Goal: Information Seeking & Learning: Learn about a topic

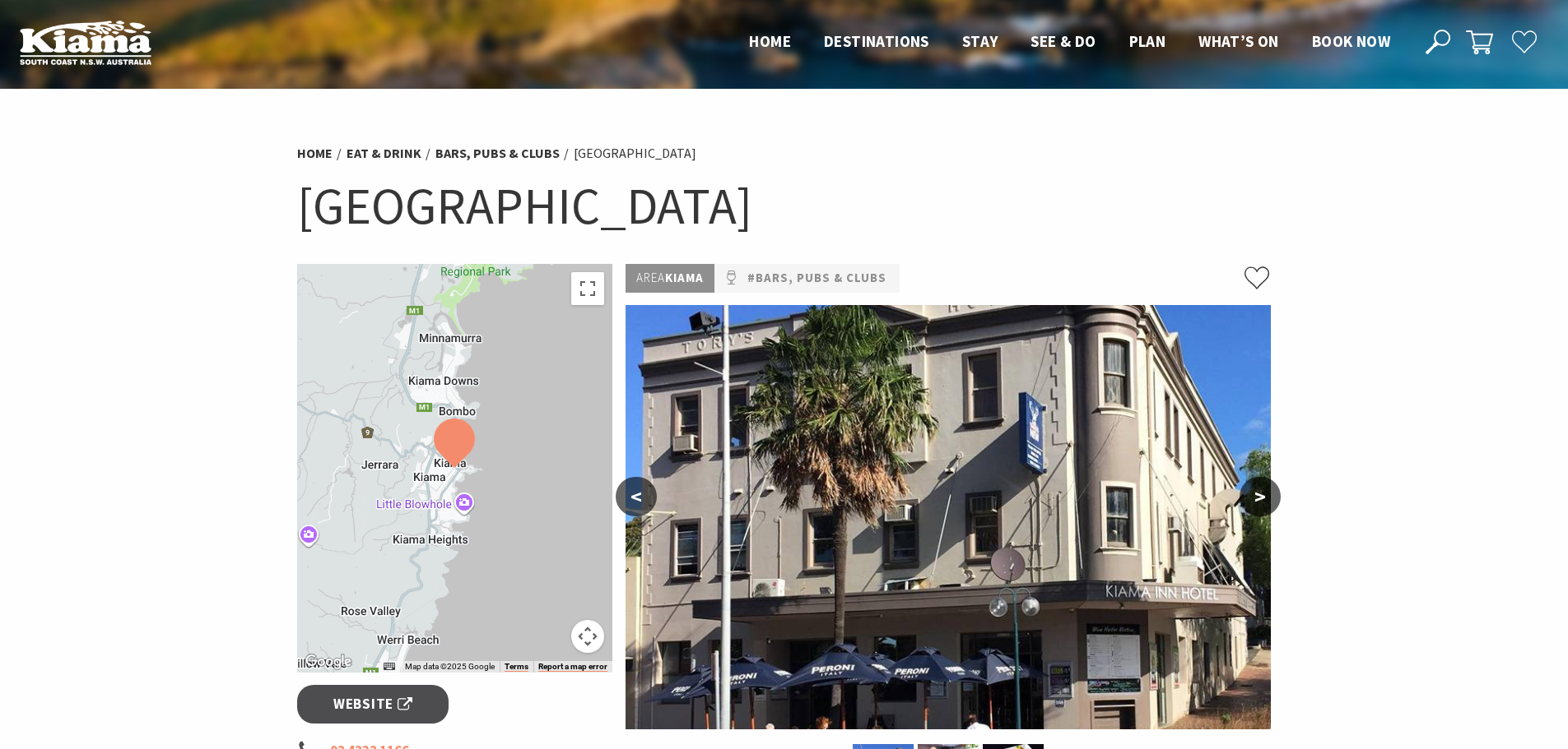
click at [1252, 492] on button ">" at bounding box center [1260, 497] width 41 height 39
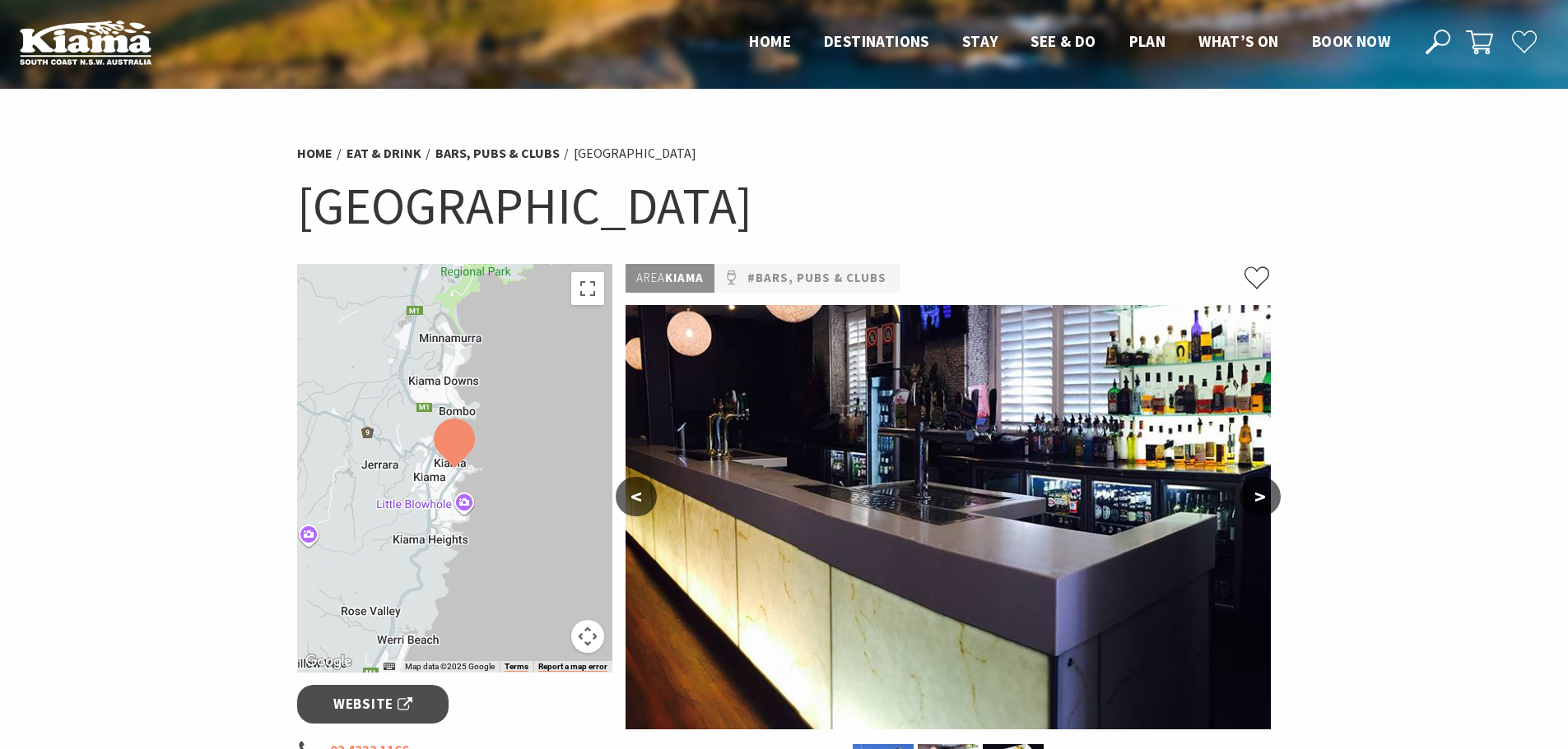
click at [1252, 492] on button ">" at bounding box center [1260, 497] width 41 height 39
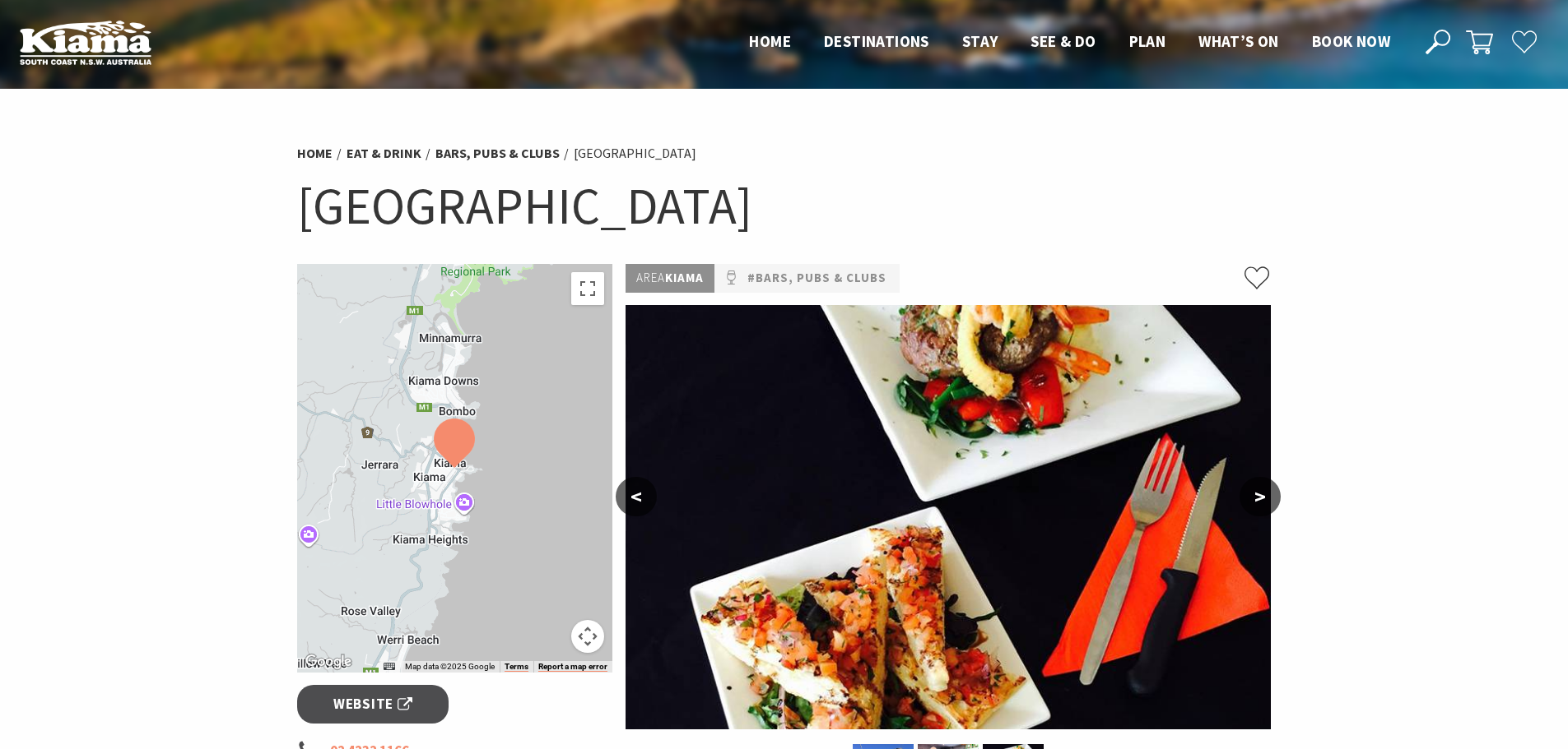
click at [1252, 492] on button ">" at bounding box center [1260, 497] width 41 height 39
click at [1261, 494] on button ">" at bounding box center [1260, 497] width 41 height 39
click at [1256, 495] on button ">" at bounding box center [1260, 497] width 41 height 39
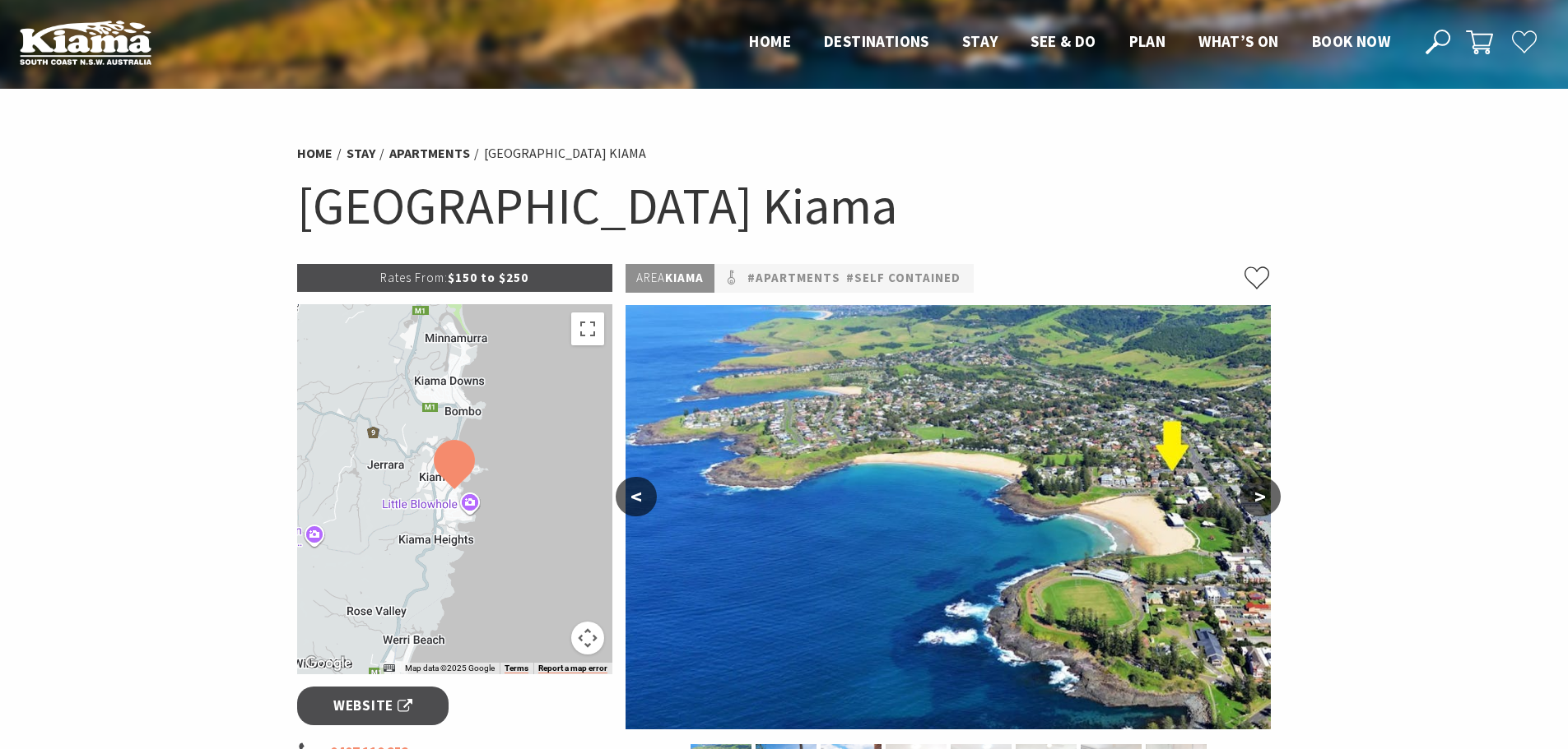
click at [1257, 490] on button ">" at bounding box center [1260, 497] width 41 height 39
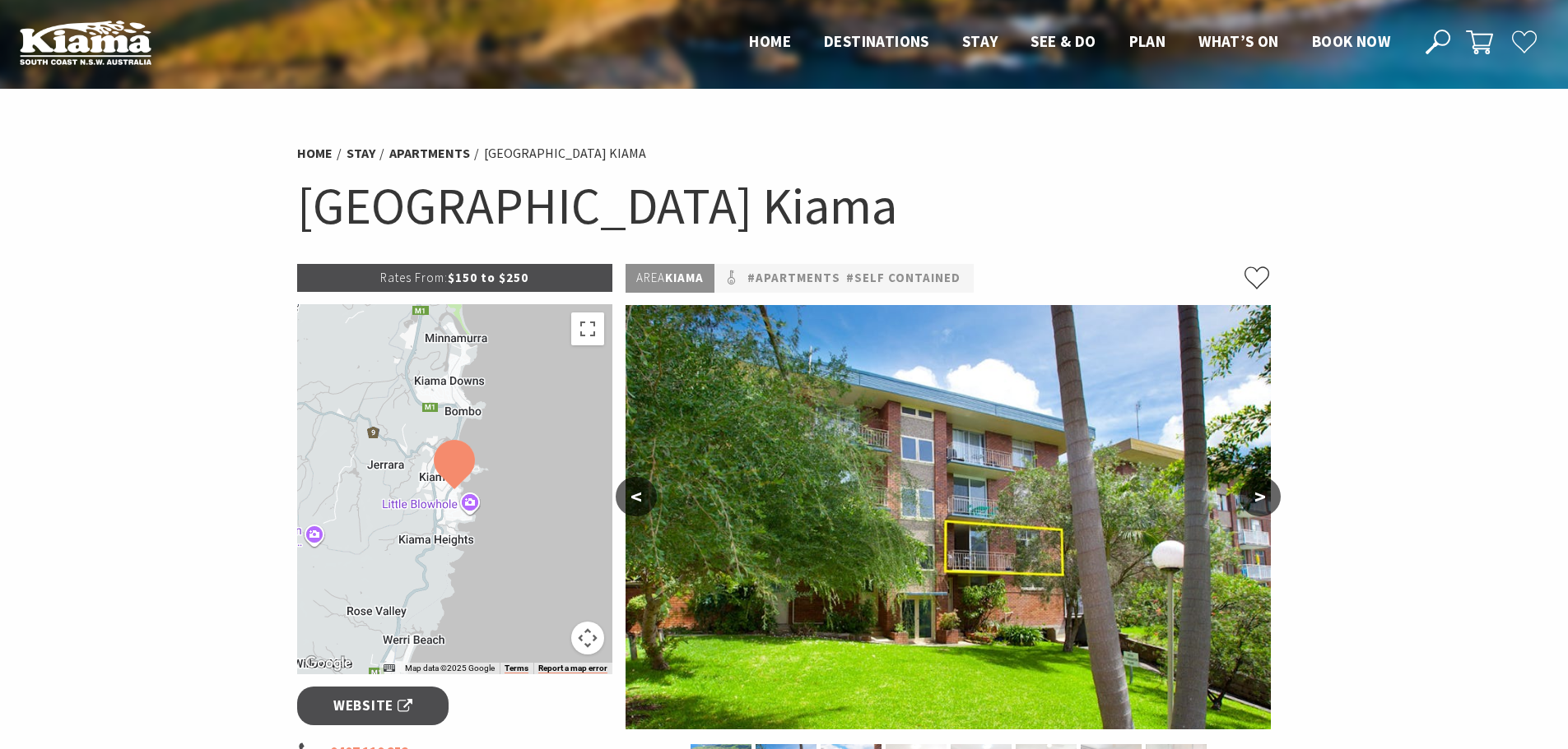
click at [1257, 490] on button ">" at bounding box center [1260, 497] width 41 height 39
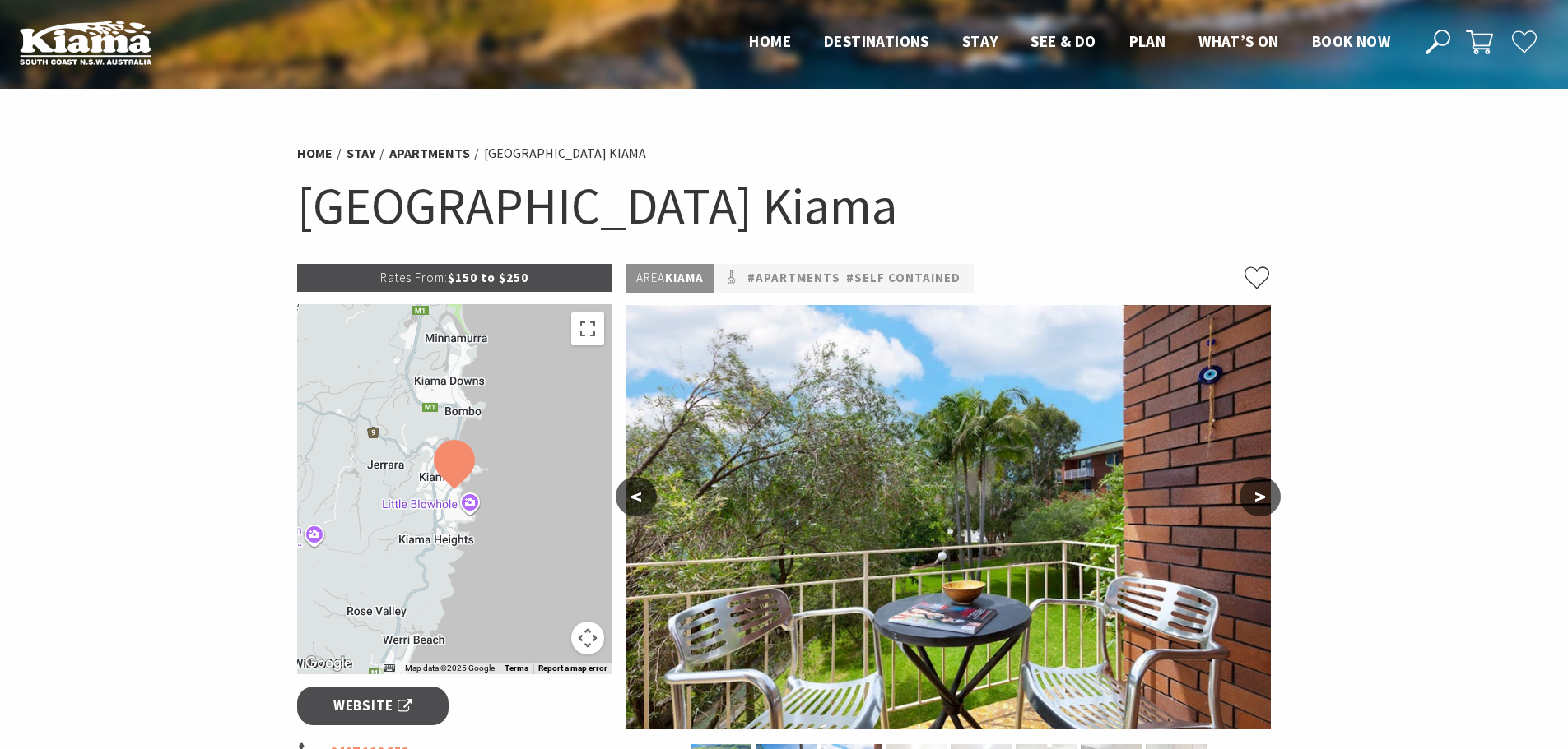
click at [1257, 490] on button ">" at bounding box center [1260, 497] width 41 height 39
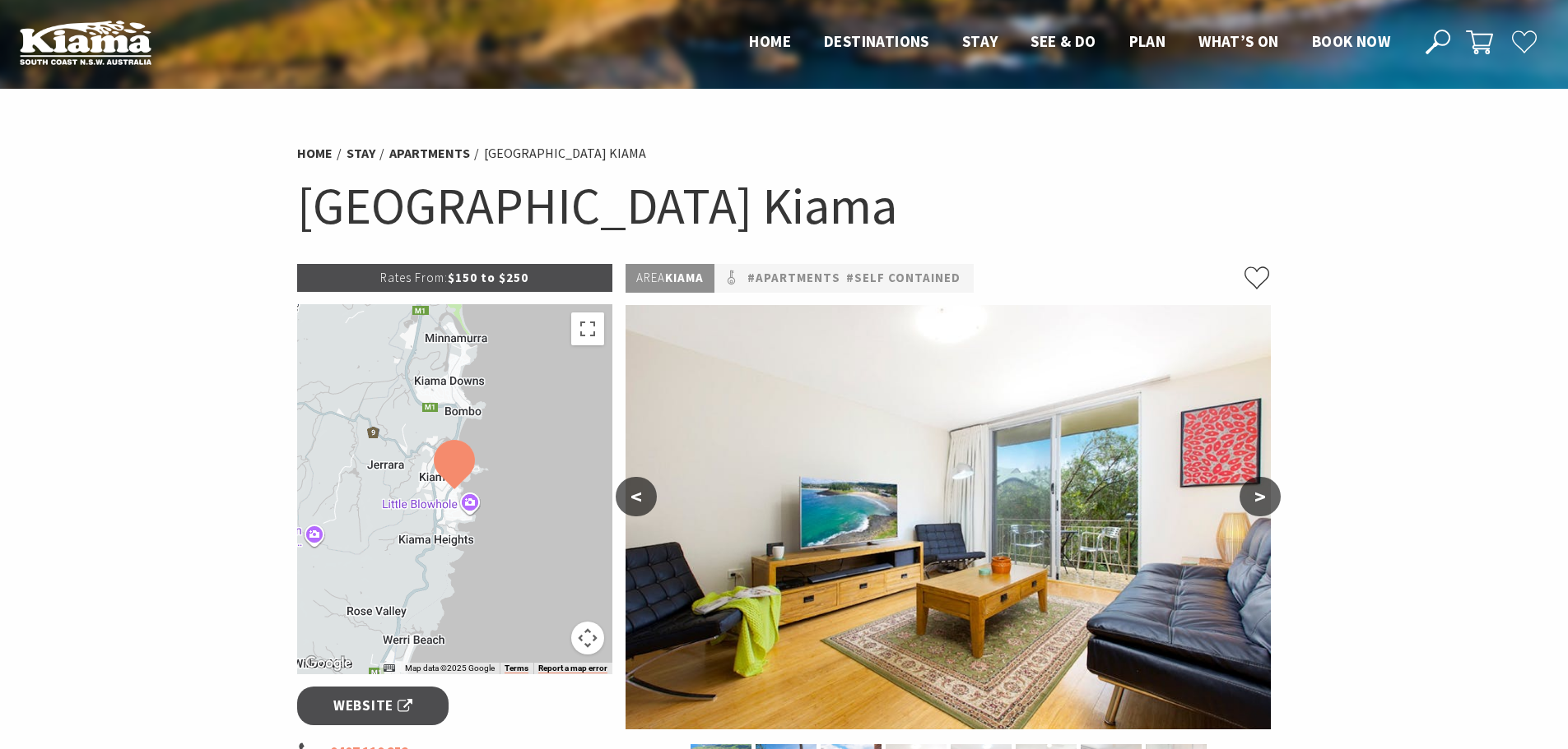
click at [1257, 490] on button ">" at bounding box center [1260, 497] width 41 height 39
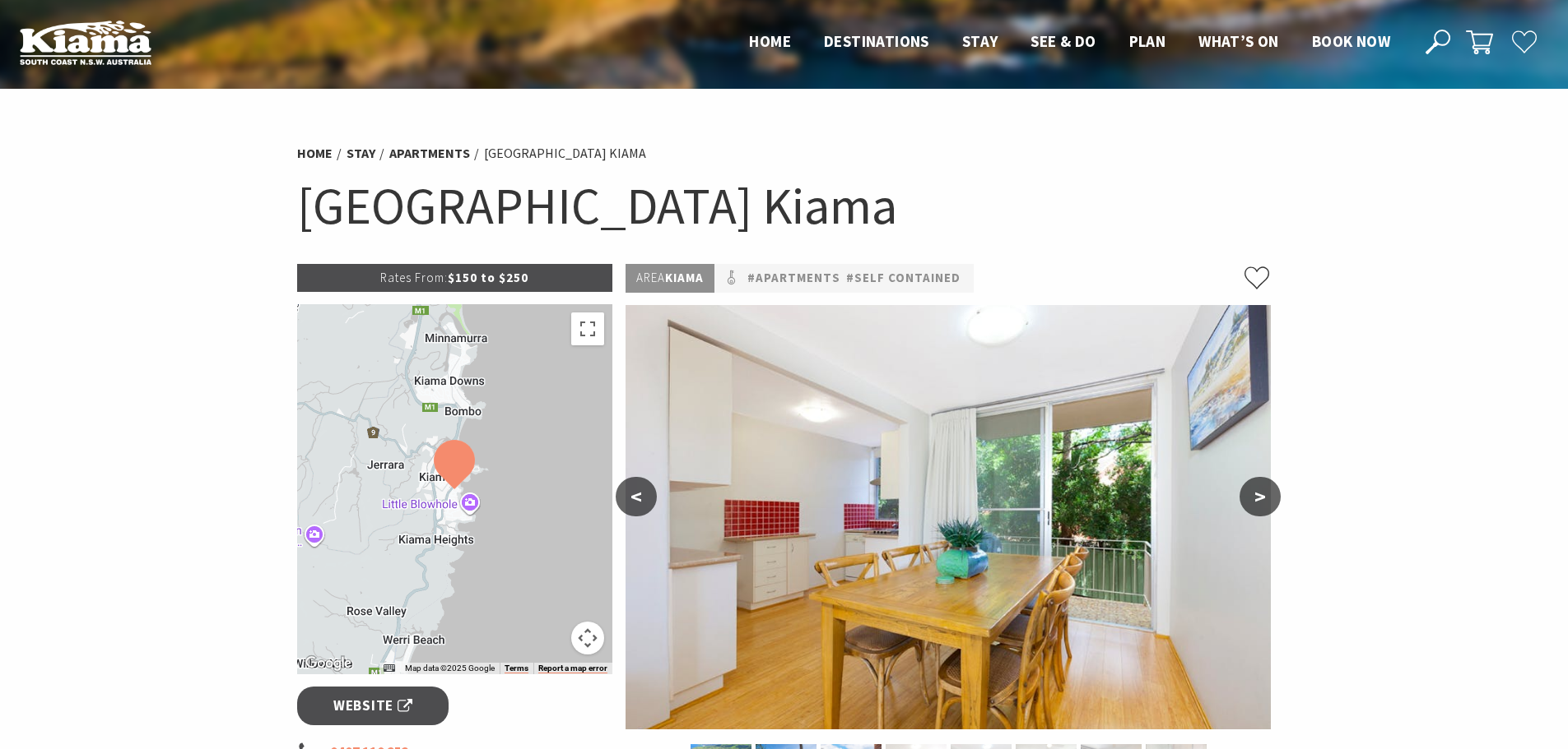
click at [1257, 490] on button ">" at bounding box center [1260, 497] width 41 height 39
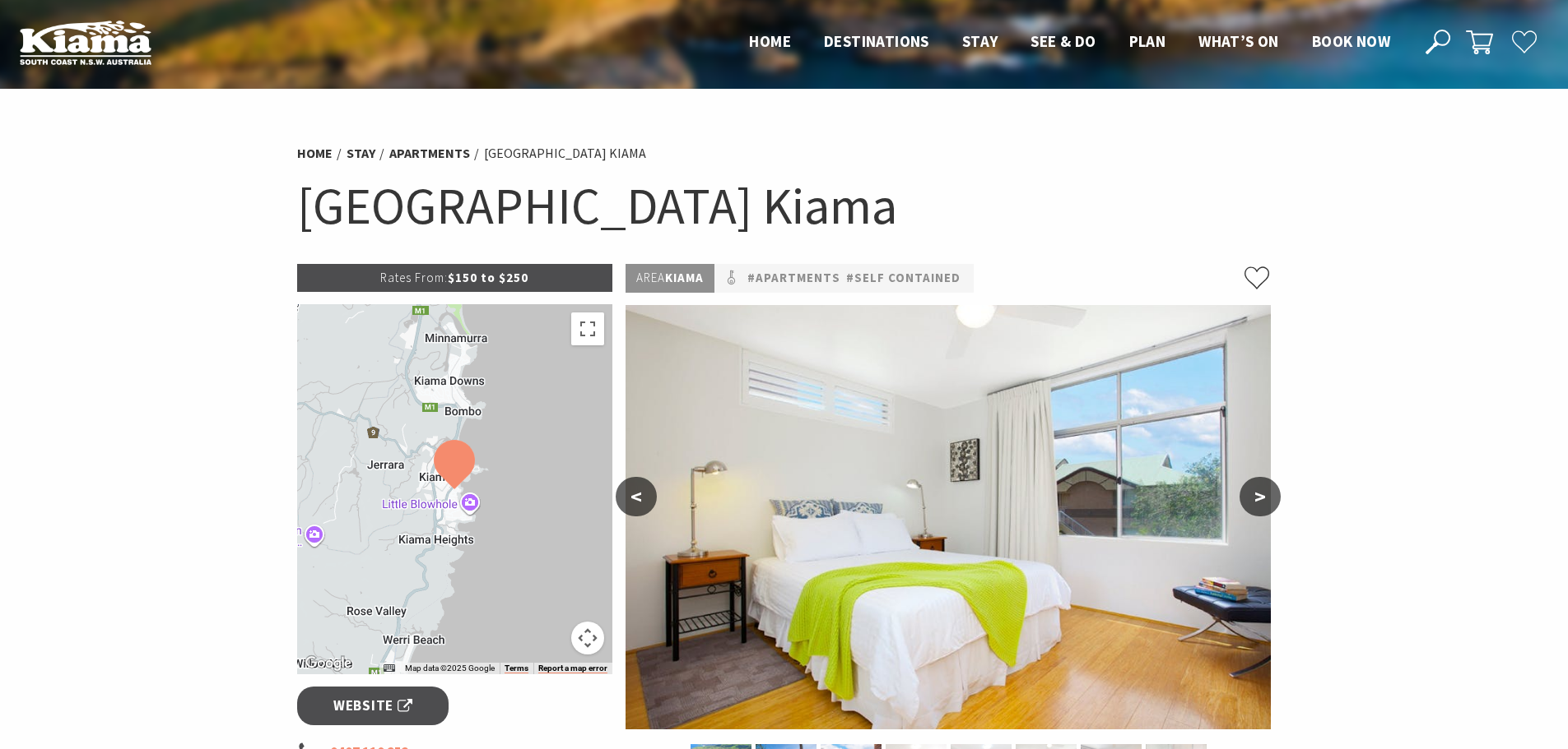
click at [1257, 490] on button ">" at bounding box center [1260, 497] width 41 height 39
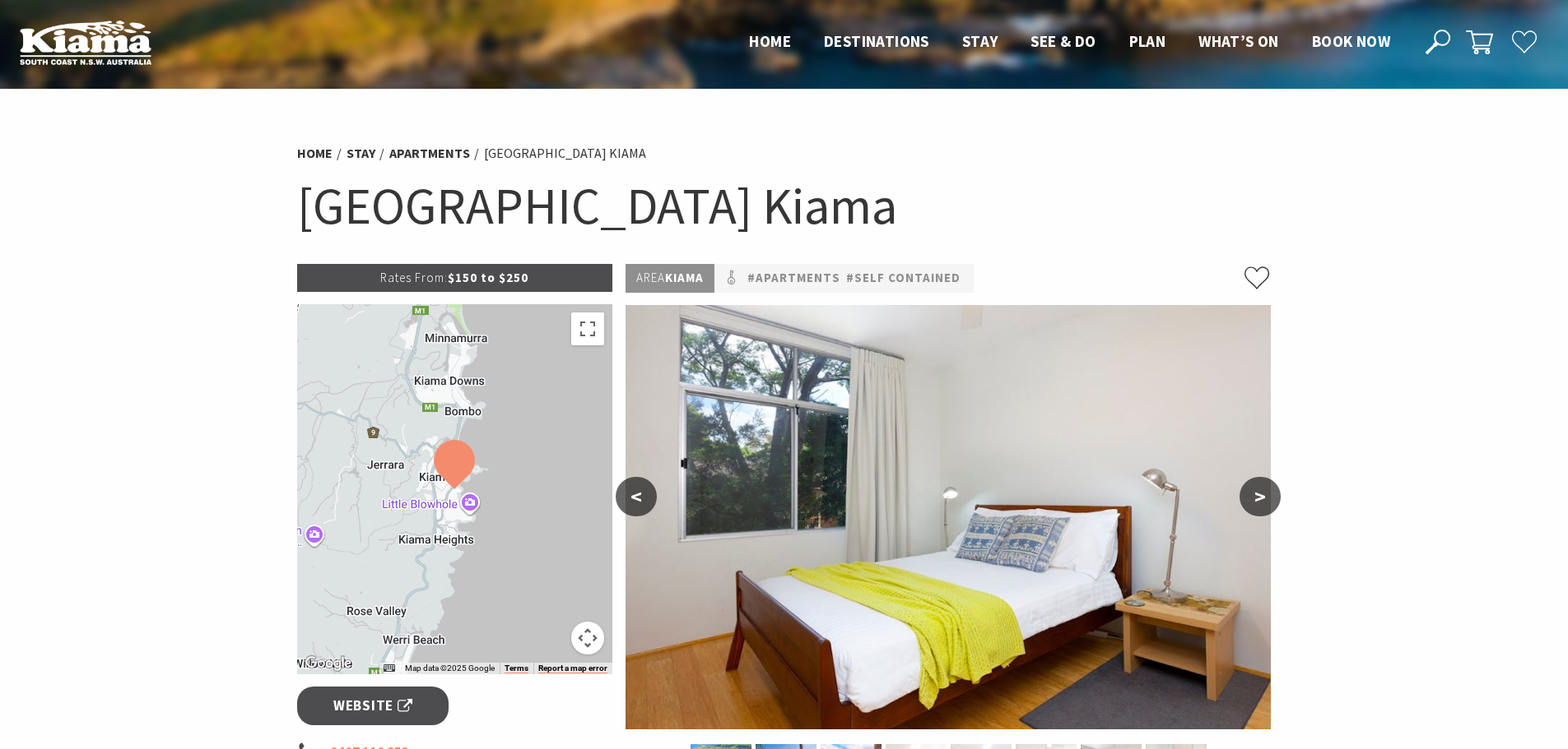
click at [1257, 490] on button ">" at bounding box center [1260, 497] width 41 height 39
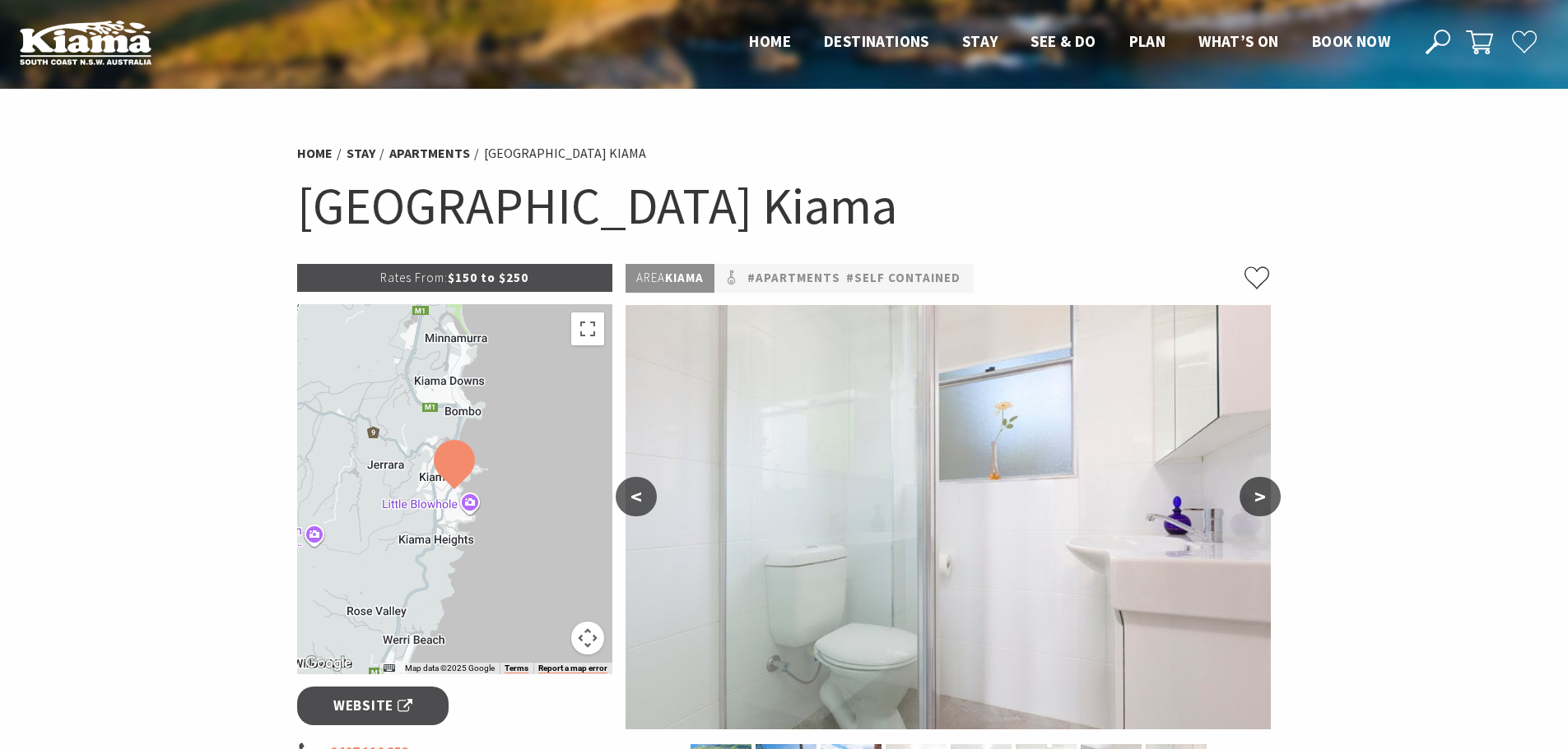
click at [1258, 490] on button ">" at bounding box center [1260, 497] width 41 height 39
click at [1265, 491] on button ">" at bounding box center [1260, 497] width 41 height 39
click at [1257, 492] on button ">" at bounding box center [1260, 497] width 41 height 39
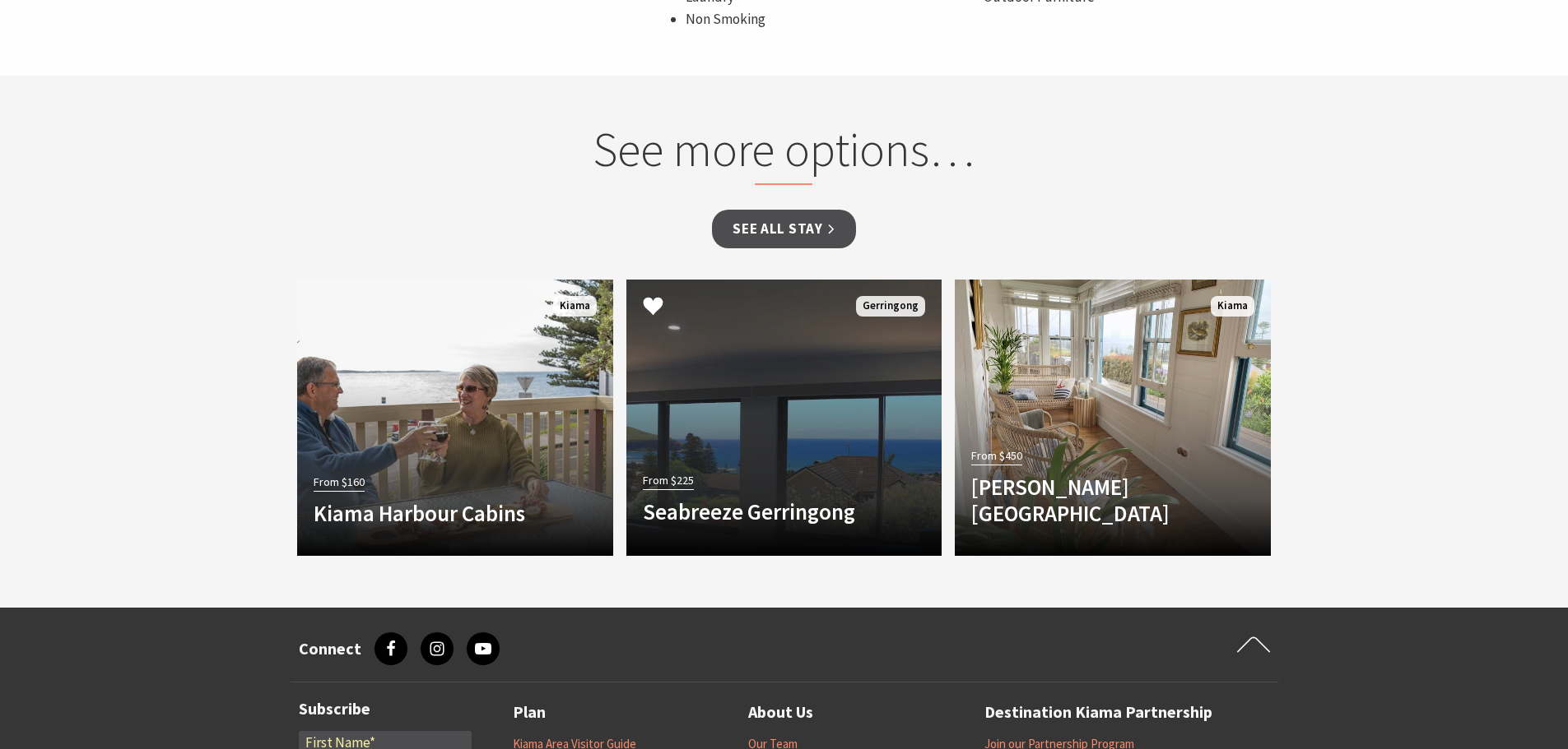
scroll to position [1563, 0]
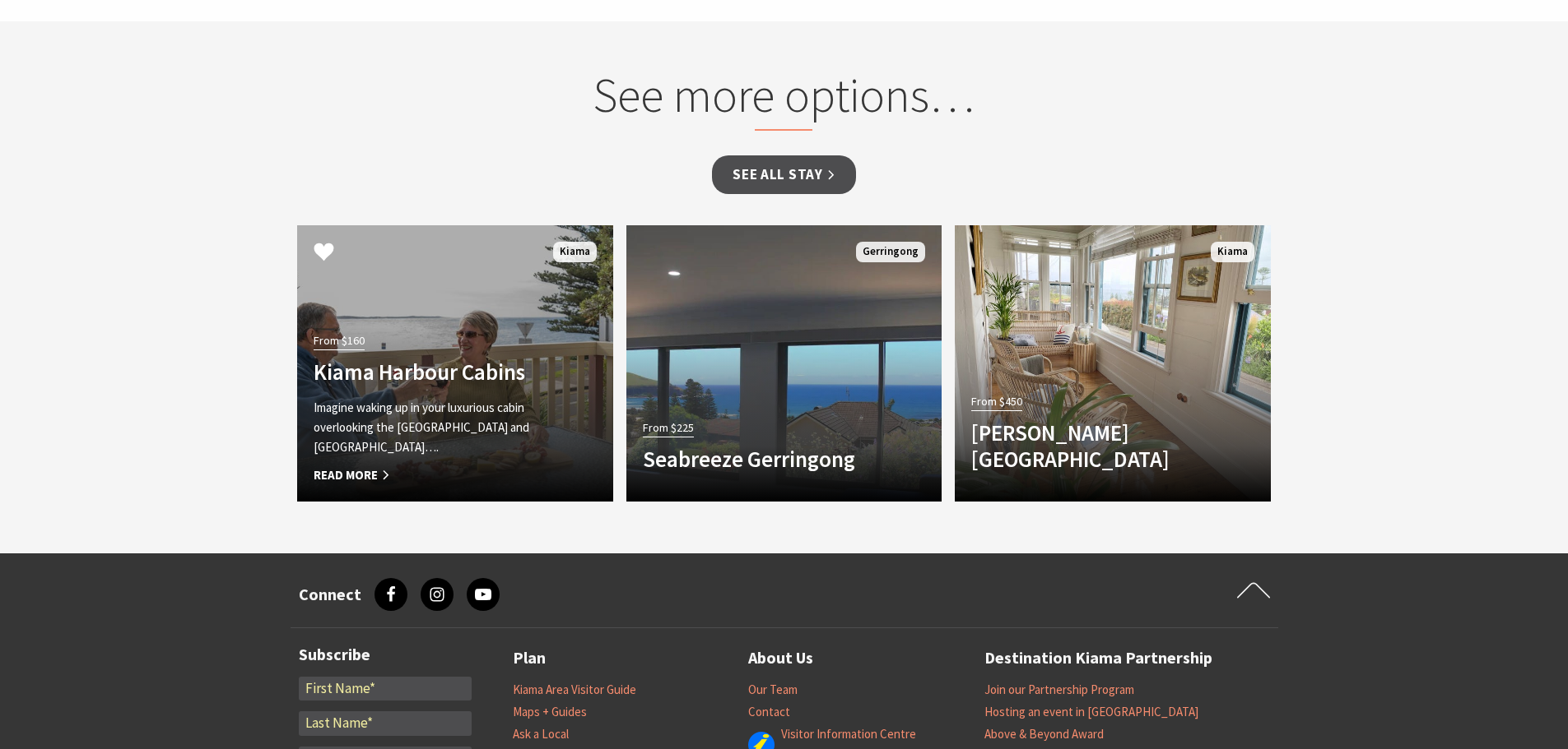
click at [430, 359] on h4 "Kiama Harbour Cabins" at bounding box center [431, 372] width 236 height 26
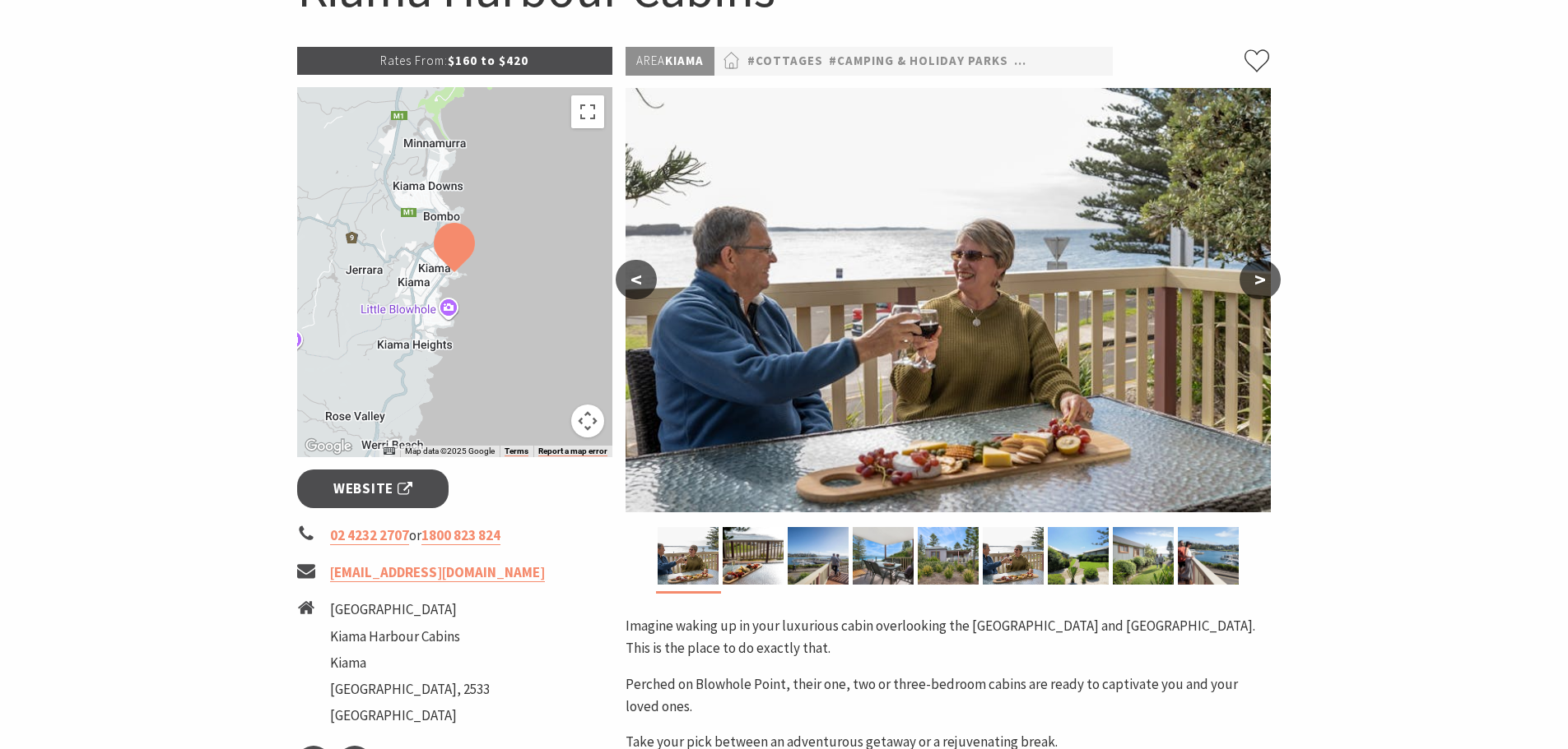
scroll to position [246, 0]
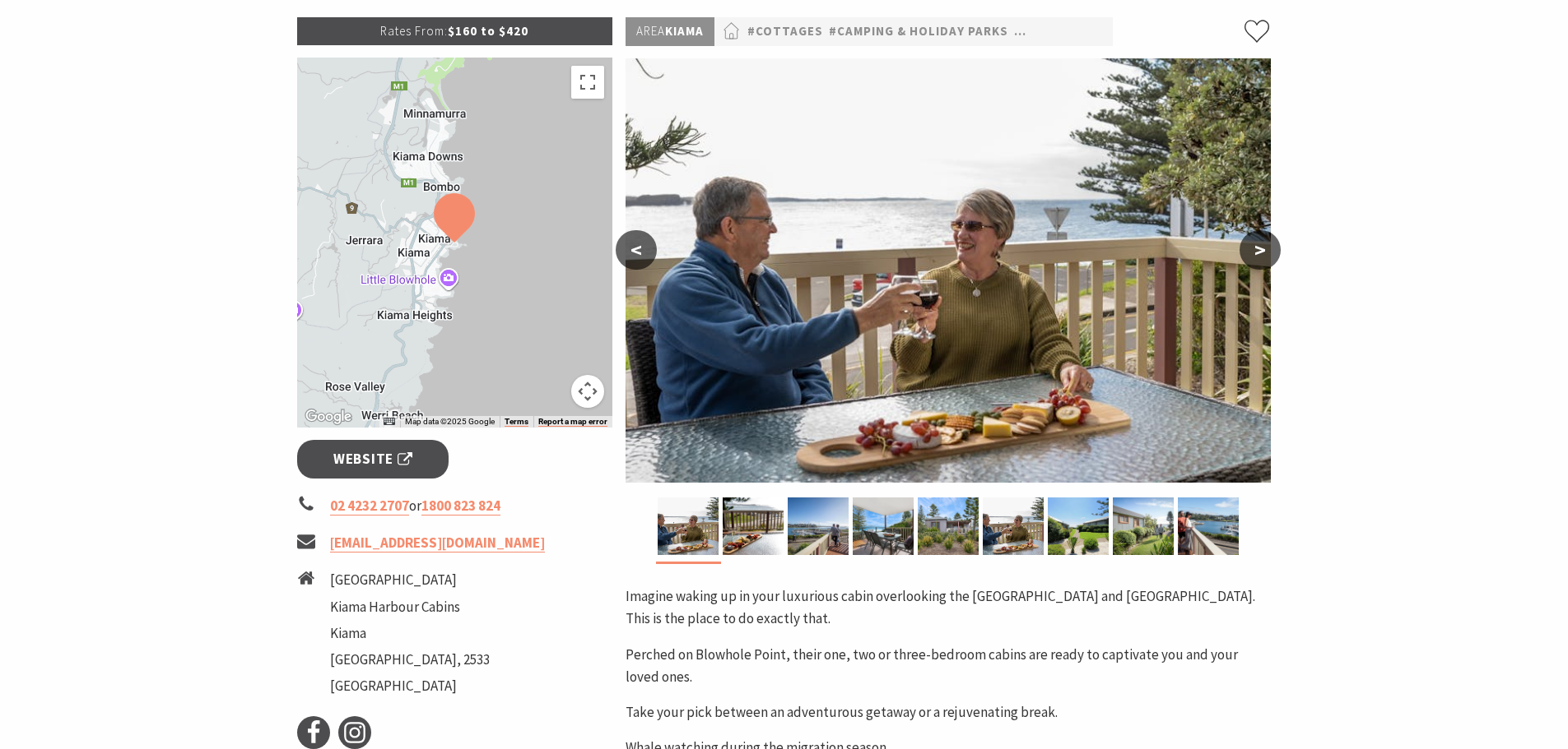
click at [1256, 252] on button ">" at bounding box center [1260, 250] width 41 height 39
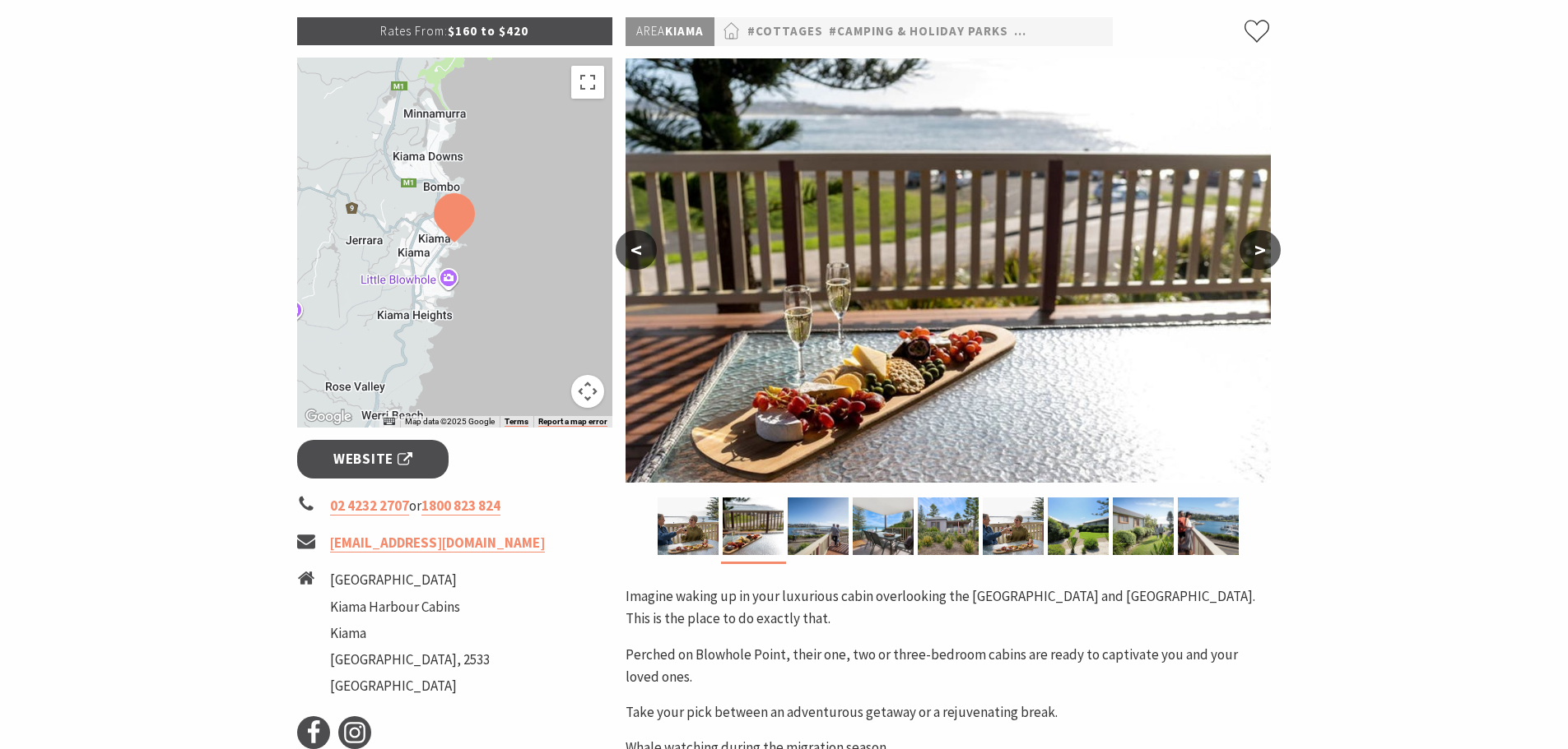
click at [1256, 252] on button ">" at bounding box center [1260, 250] width 41 height 39
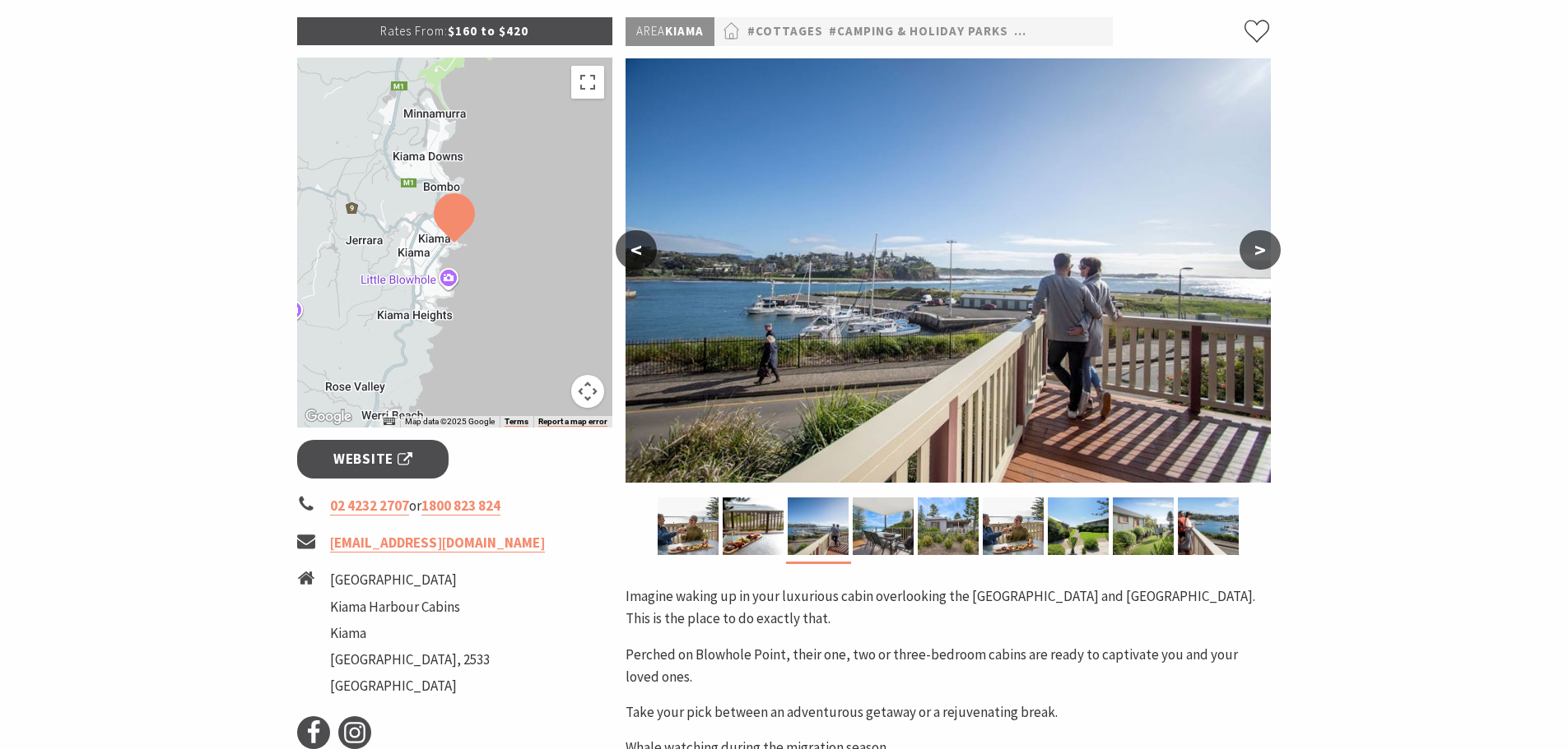
click at [1256, 251] on button ">" at bounding box center [1260, 250] width 41 height 39
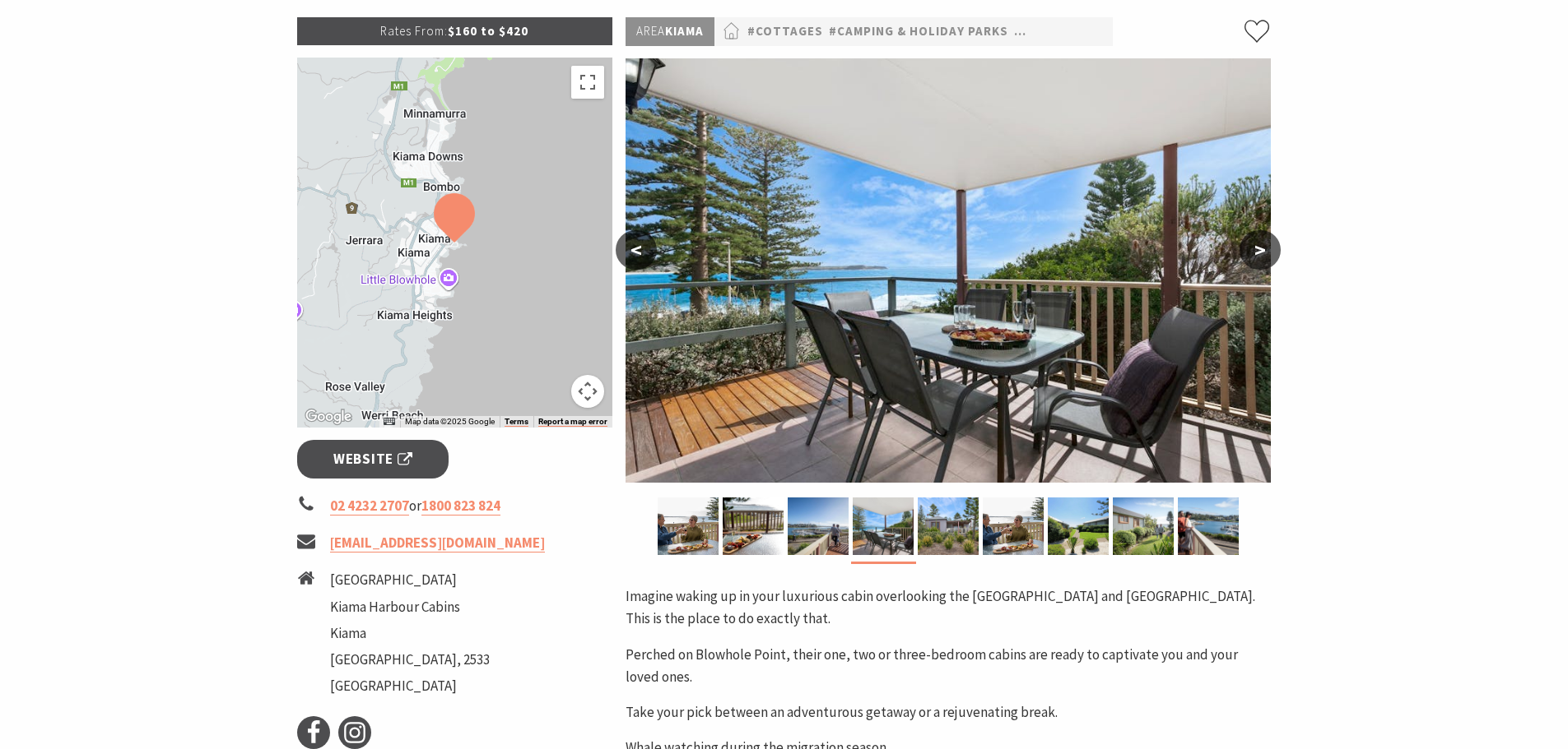
click at [1256, 251] on button ">" at bounding box center [1260, 250] width 41 height 39
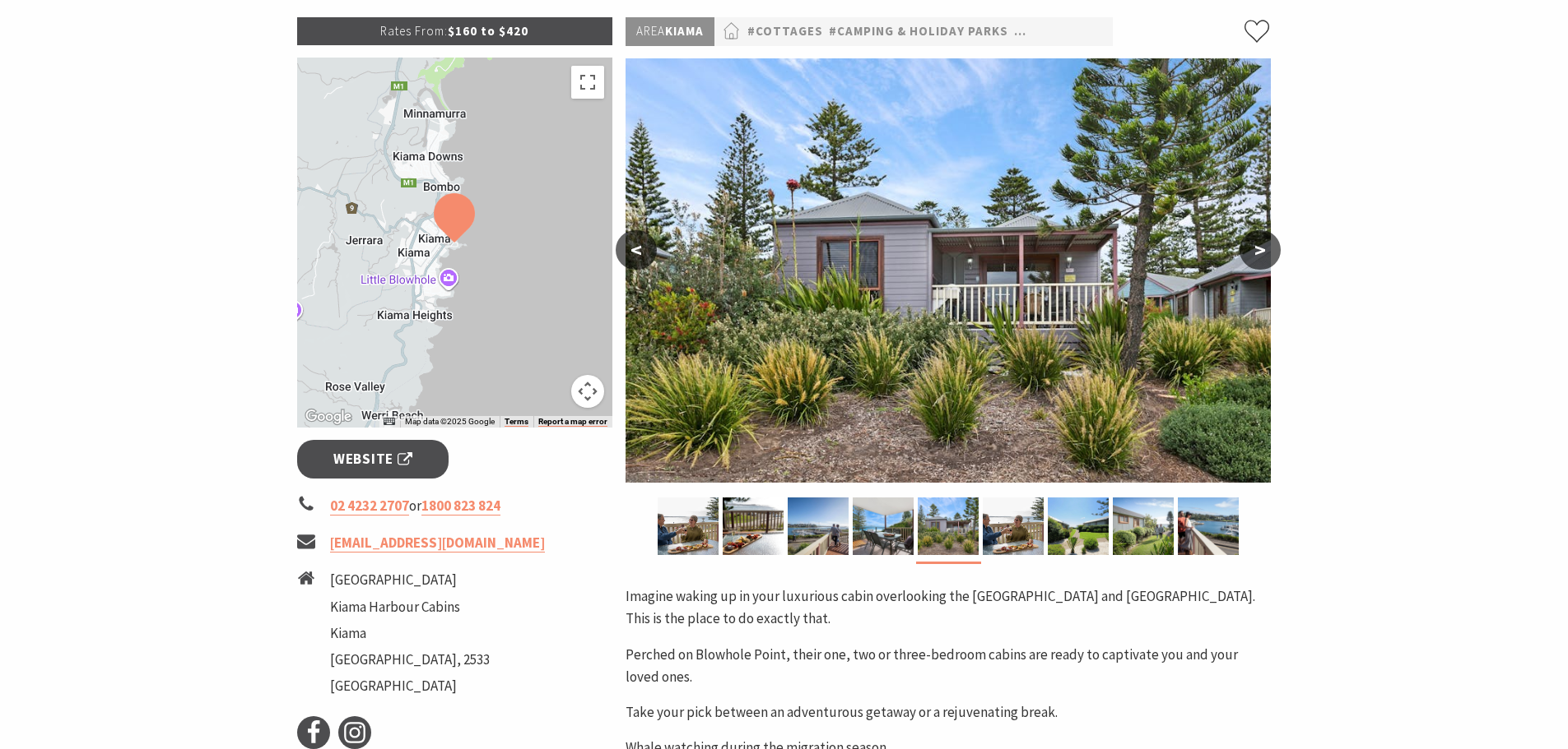
click at [1256, 251] on button ">" at bounding box center [1260, 250] width 41 height 39
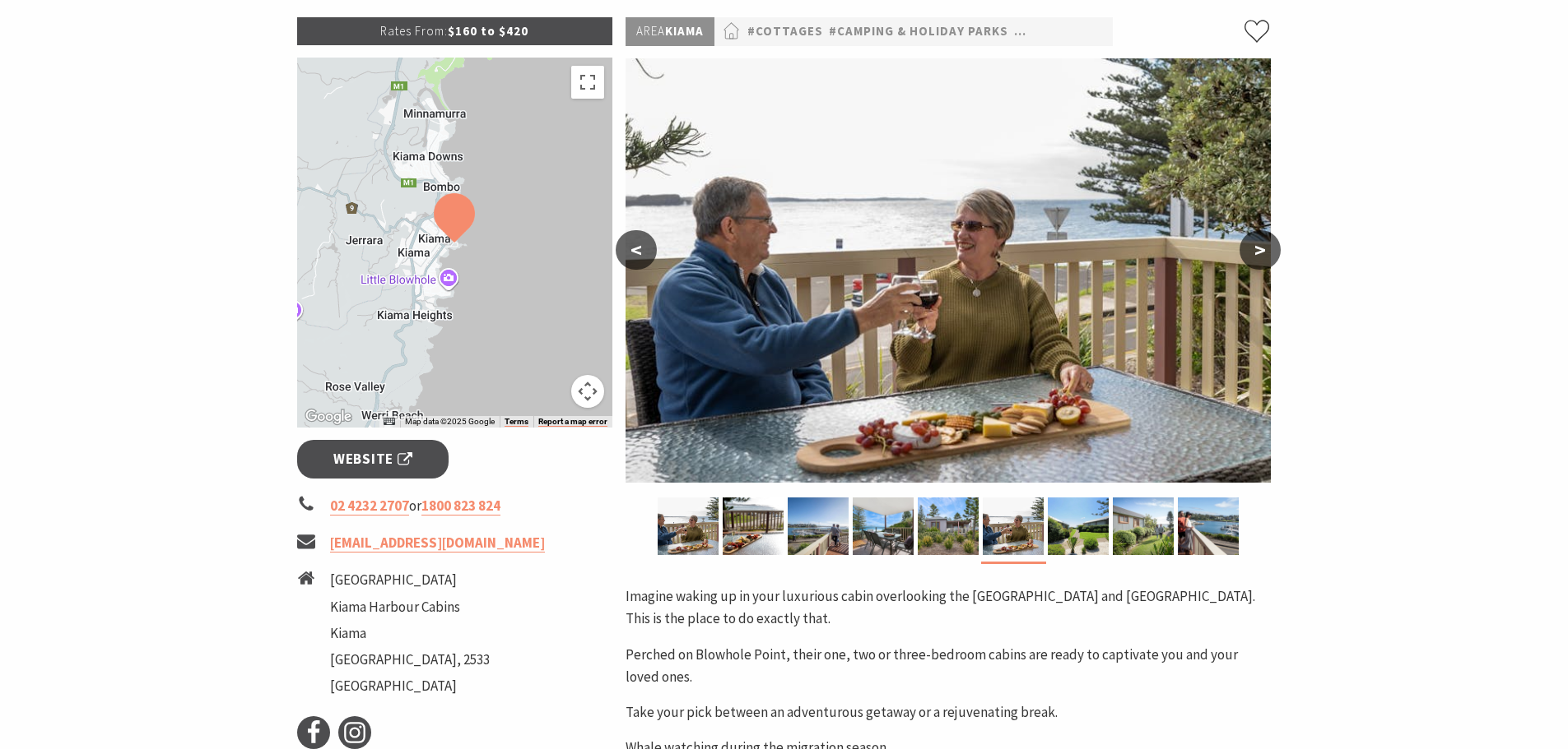
click at [1257, 249] on button ">" at bounding box center [1260, 250] width 41 height 39
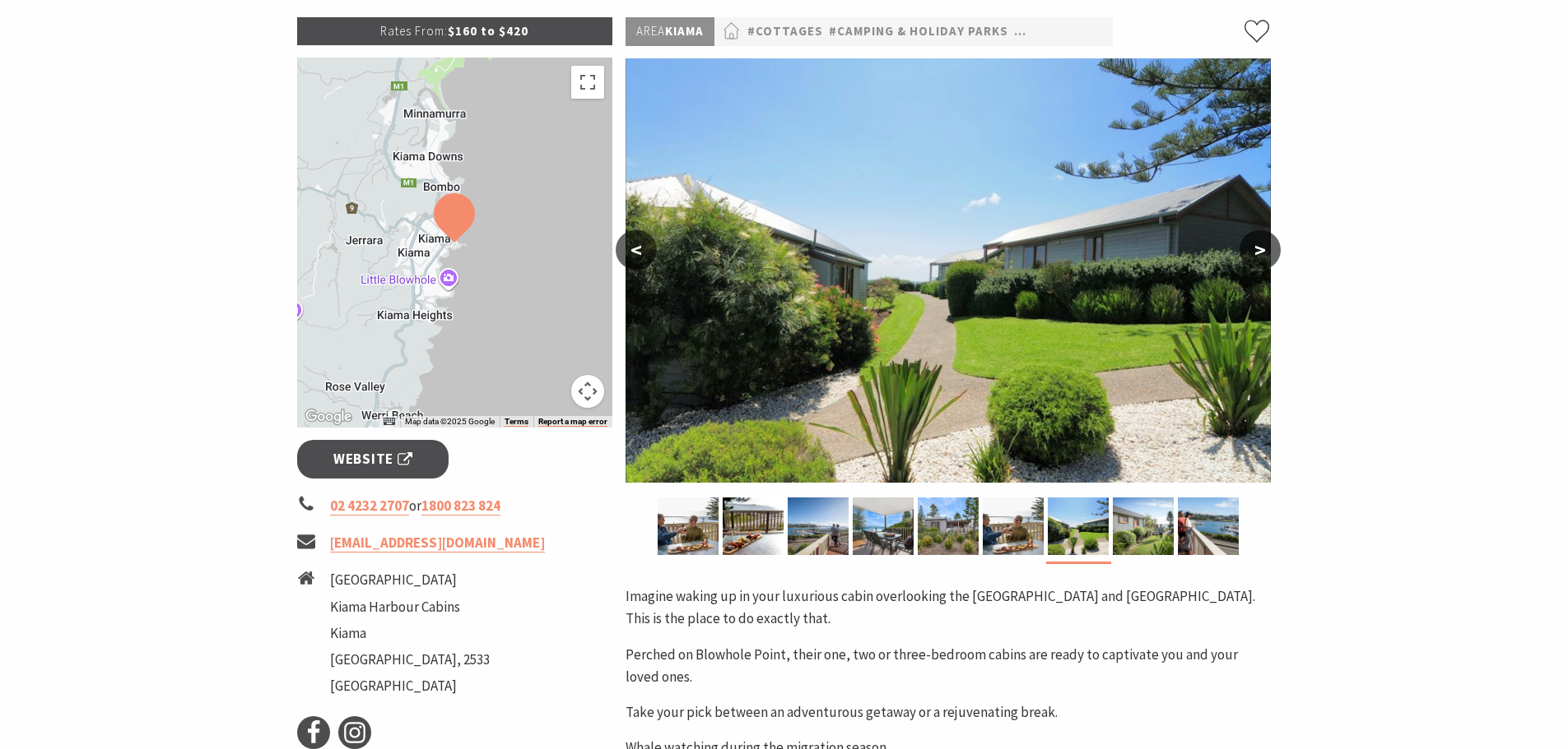
click at [1257, 249] on button ">" at bounding box center [1260, 250] width 41 height 39
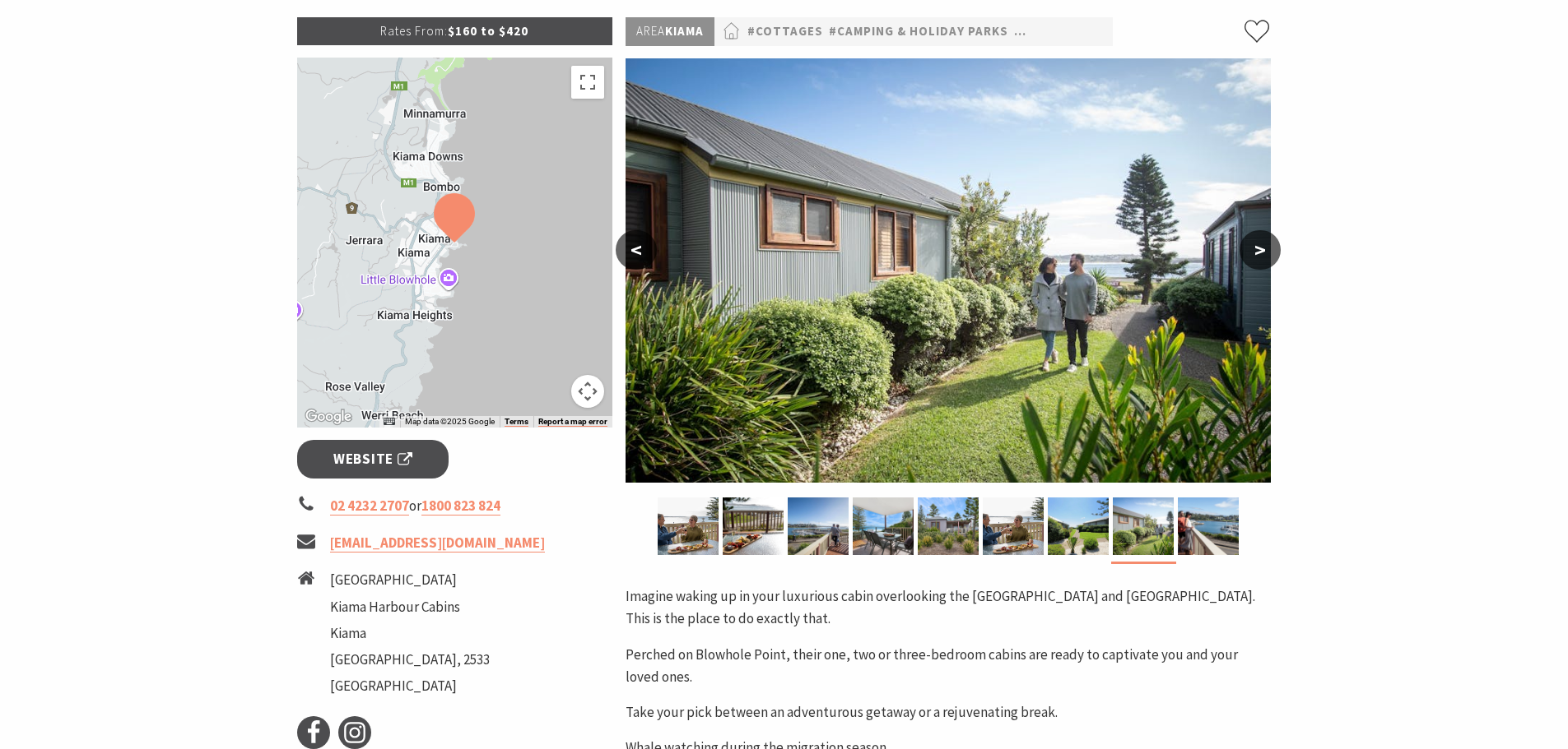
click at [1257, 249] on button ">" at bounding box center [1260, 250] width 41 height 39
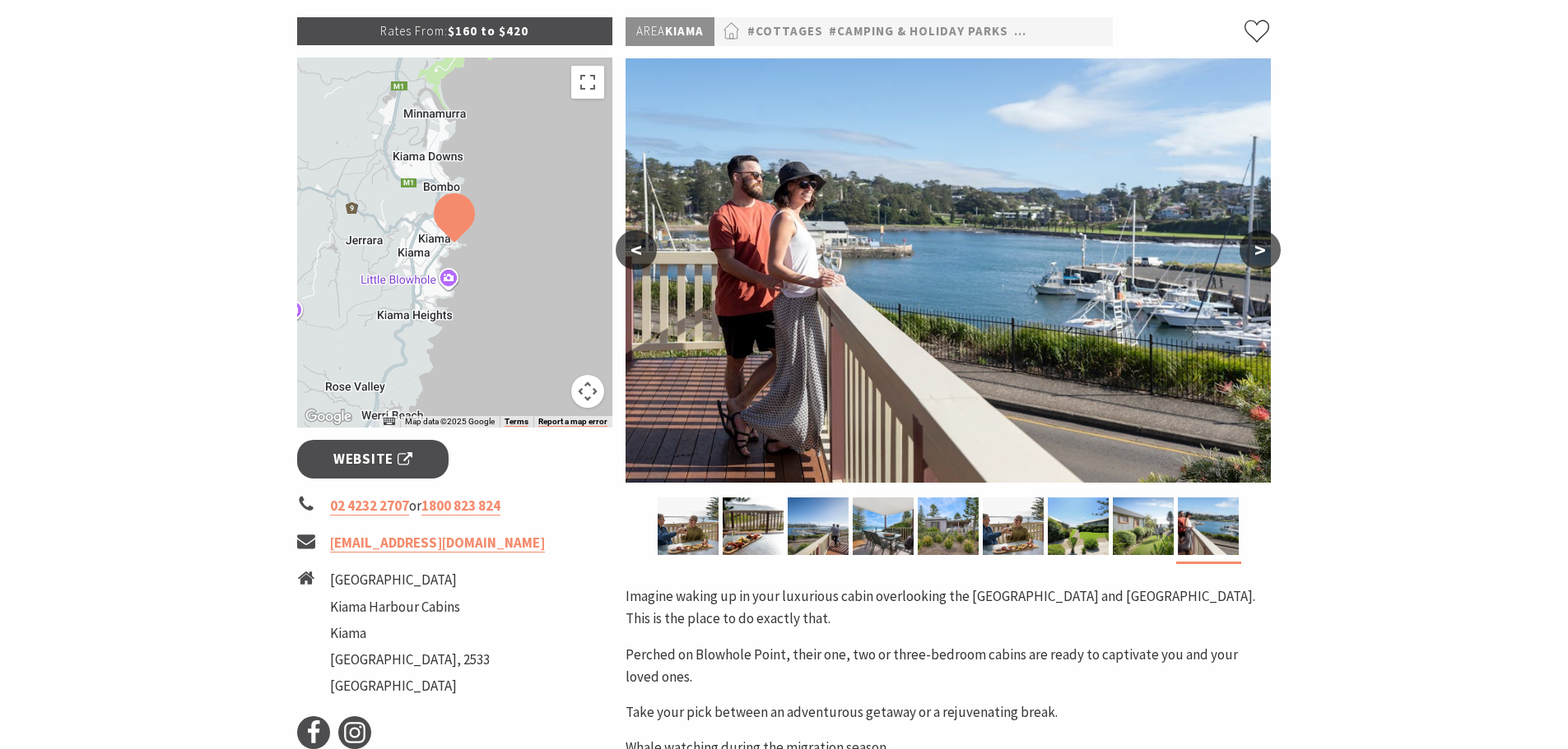
click at [1257, 249] on button ">" at bounding box center [1260, 250] width 41 height 39
click at [630, 246] on button "<" at bounding box center [636, 250] width 41 height 39
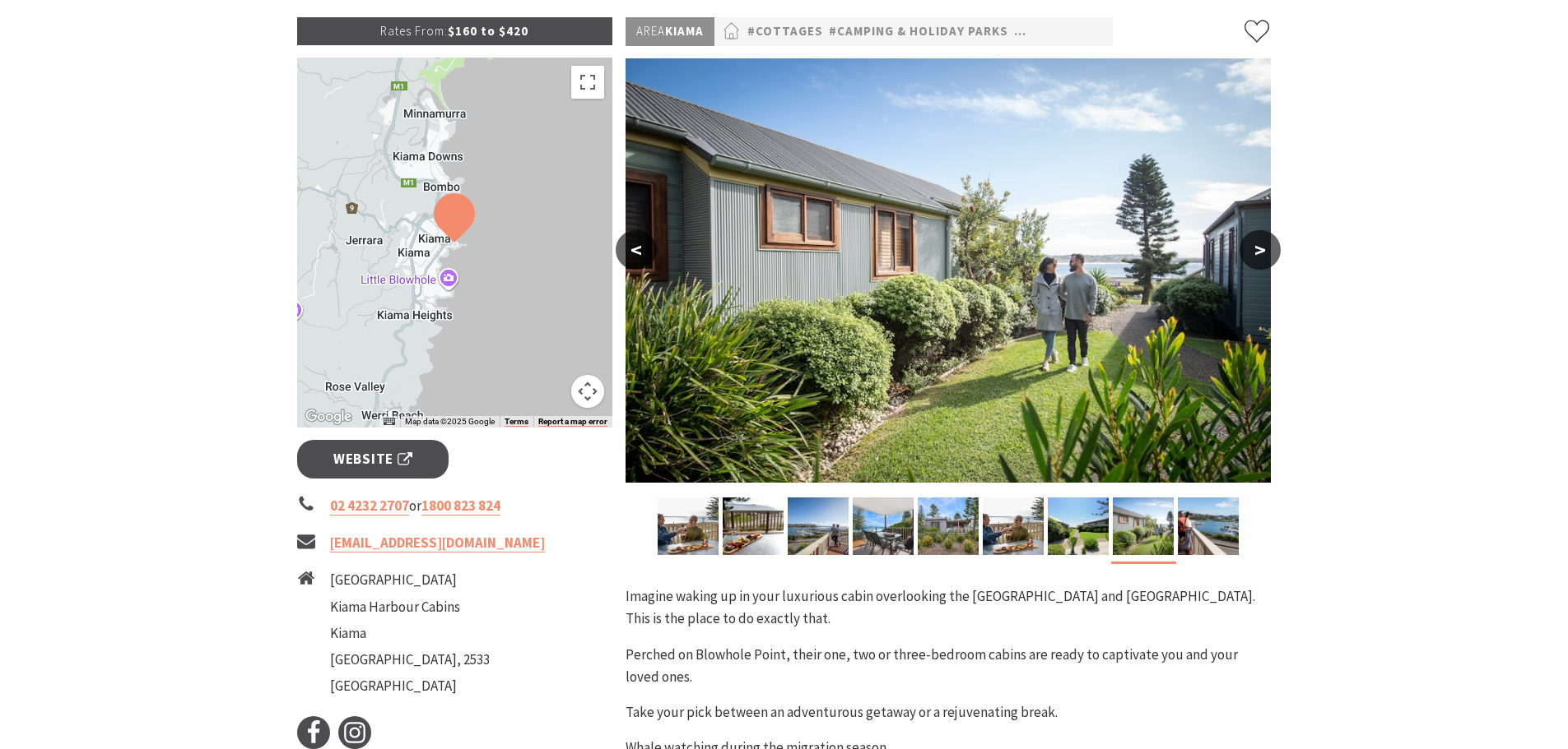
click at [630, 246] on button "<" at bounding box center [636, 250] width 41 height 39
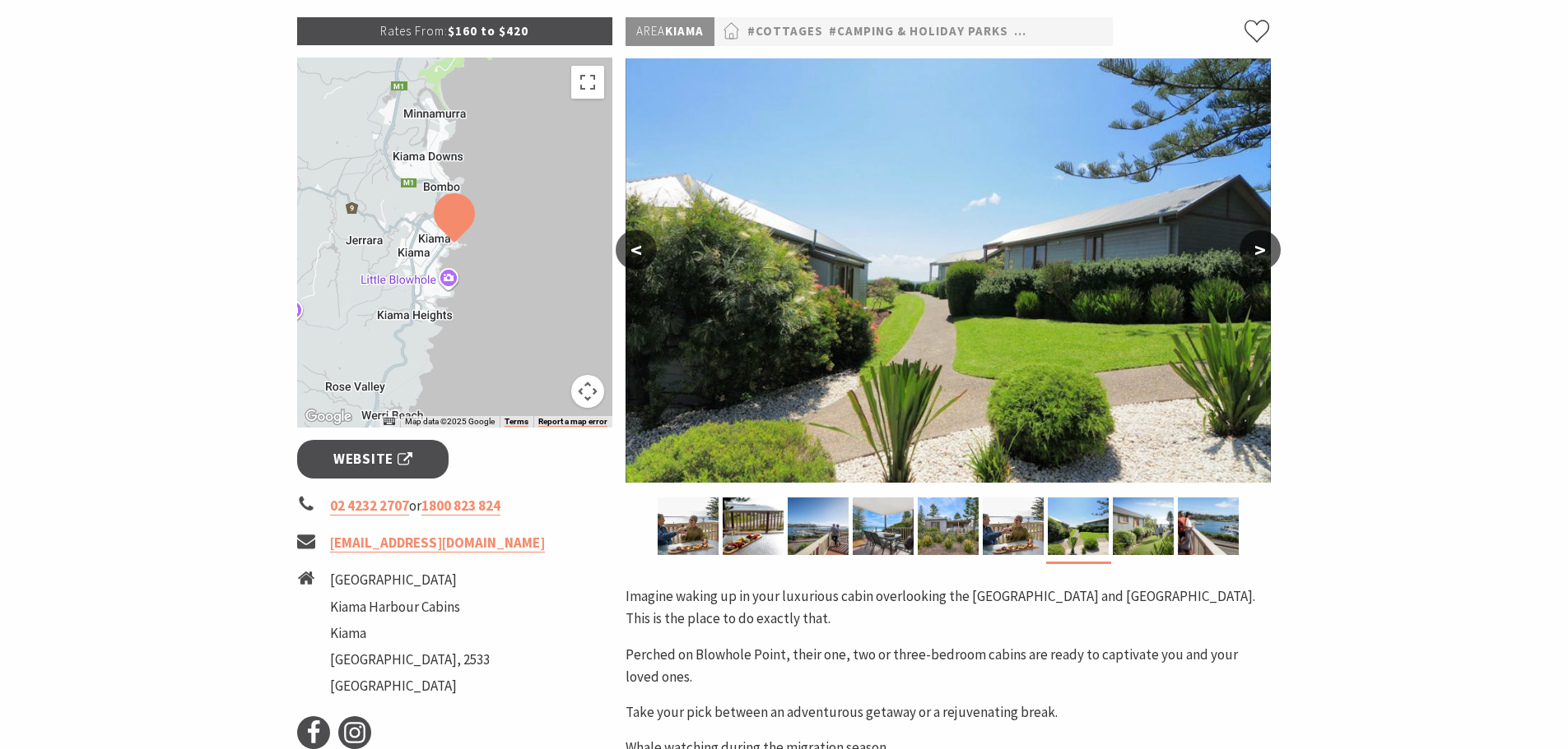
click at [630, 246] on button "<" at bounding box center [636, 250] width 41 height 39
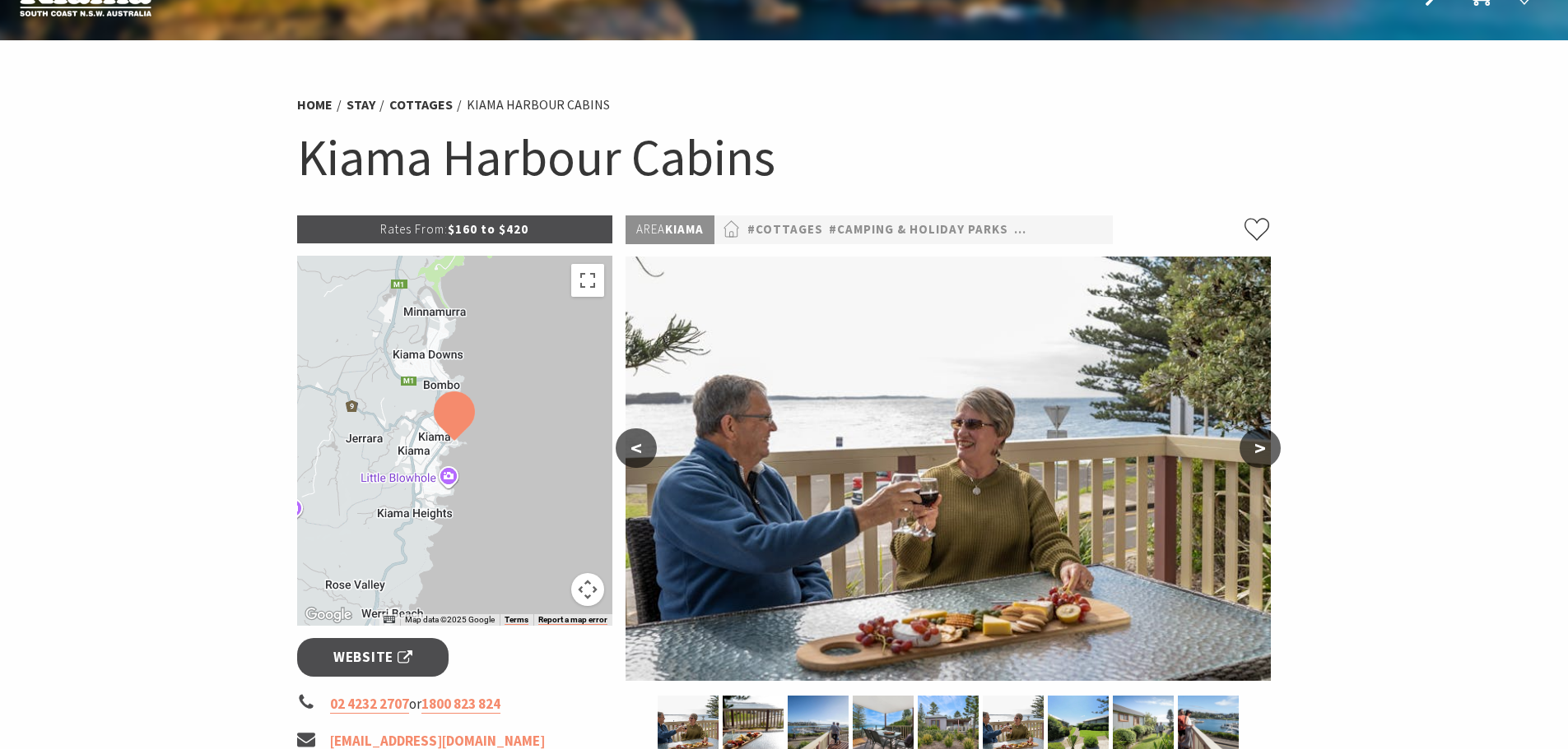
scroll to position [0, 0]
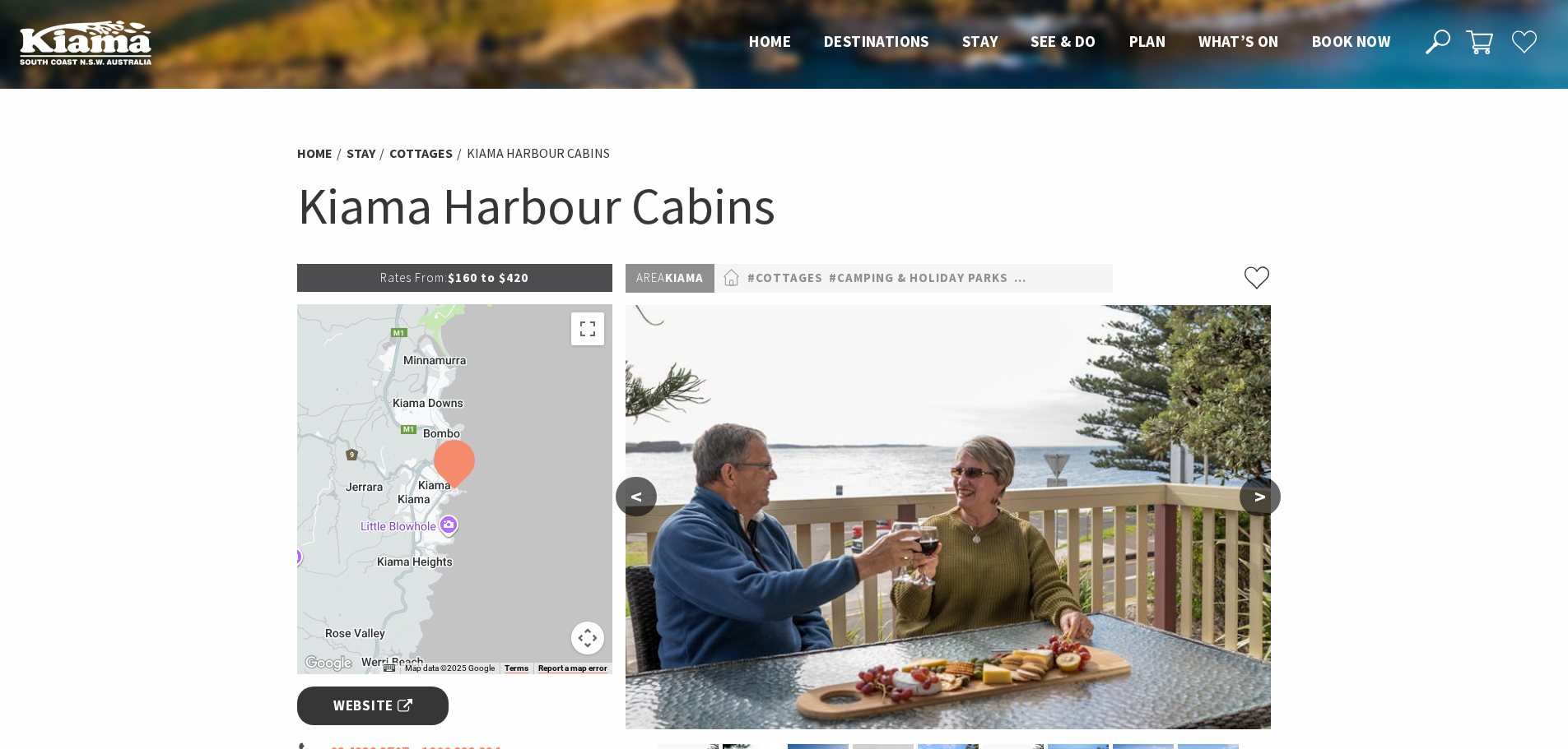
click at [373, 704] on span "Website" at bounding box center [373, 706] width 79 height 22
